Goal: Task Accomplishment & Management: Manage account settings

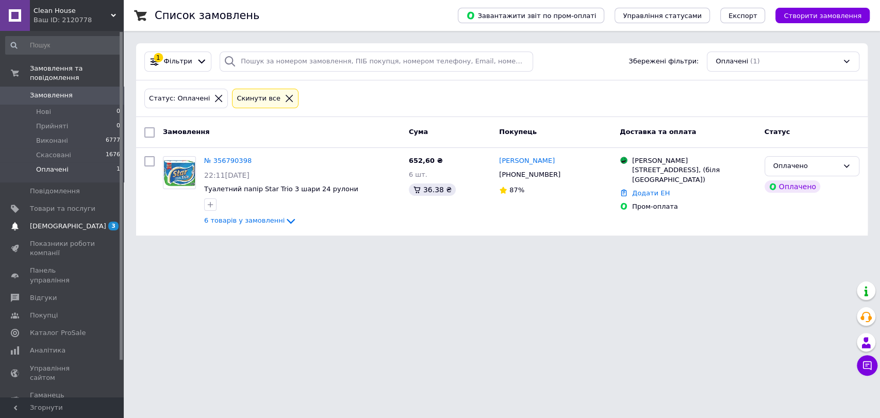
click at [82, 222] on span "[DEMOGRAPHIC_DATA]" at bounding box center [62, 226] width 65 height 9
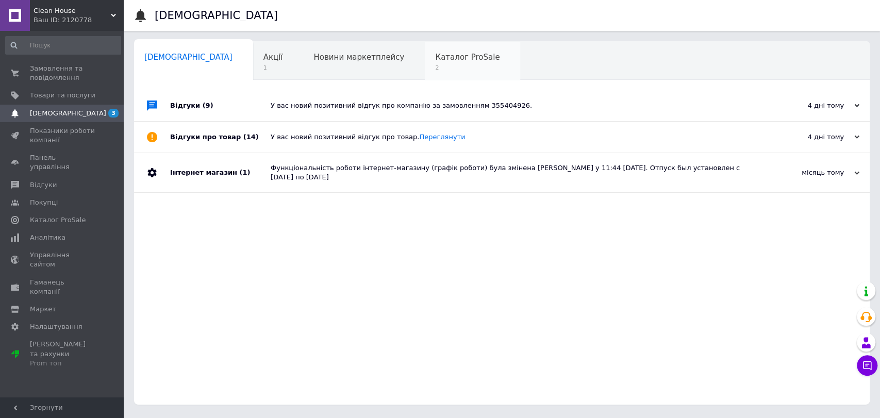
click at [435, 64] on span "2" at bounding box center [467, 68] width 64 height 8
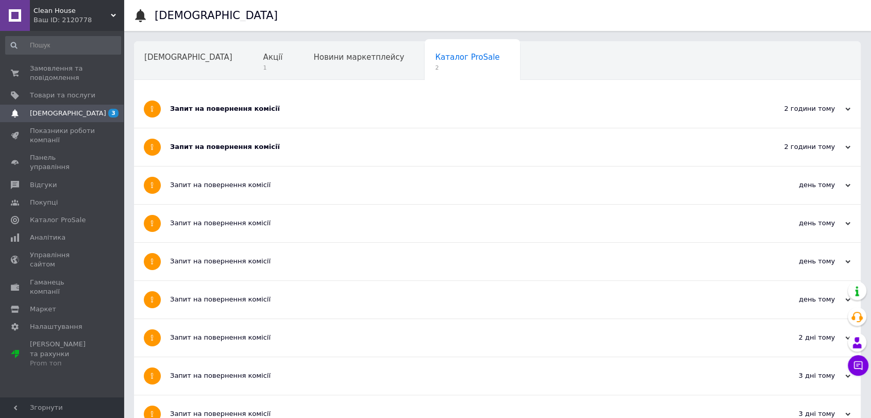
click at [236, 108] on div "Запит на повернення комісії" at bounding box center [459, 108] width 578 height 9
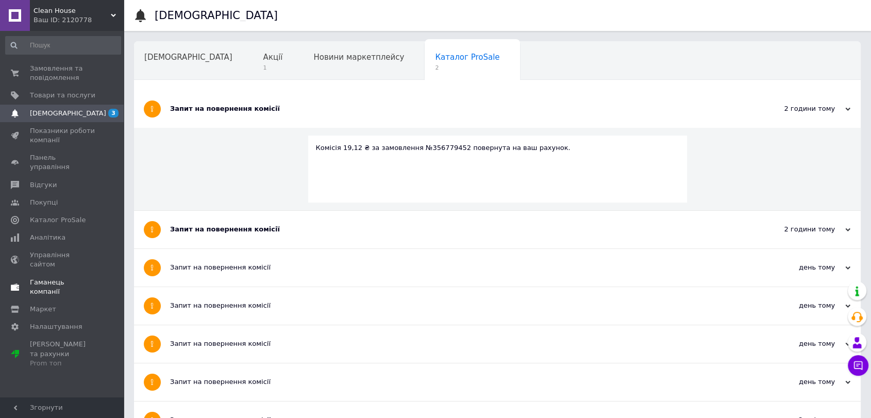
click at [56, 274] on link "Гаманець компанії" at bounding box center [63, 287] width 126 height 27
